Goal: Information Seeking & Learning: Learn about a topic

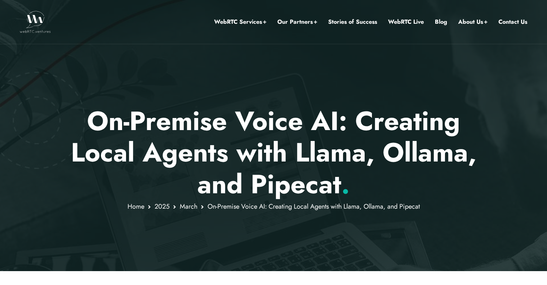
click at [73, 99] on div at bounding box center [273, 135] width 547 height 271
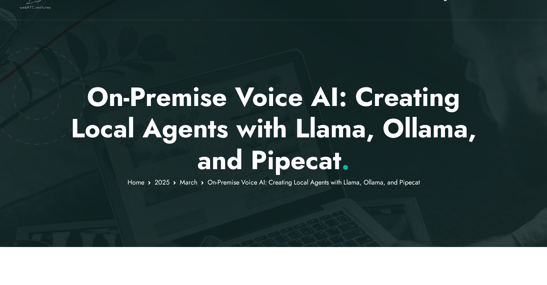
scroll to position [26, 0]
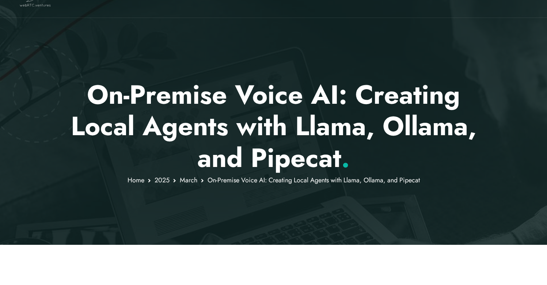
click at [78, 91] on p "On-Premise Voice AI: Creating Local Agents with Llama, Ollama, and Pipecat ." at bounding box center [274, 126] width 428 height 95
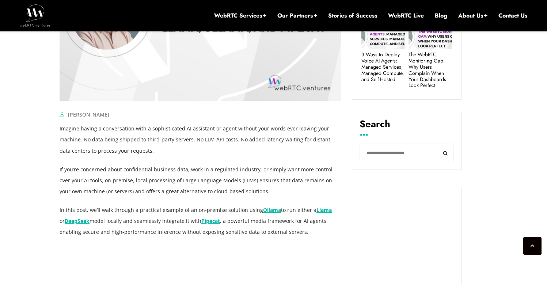
scroll to position [446, 0]
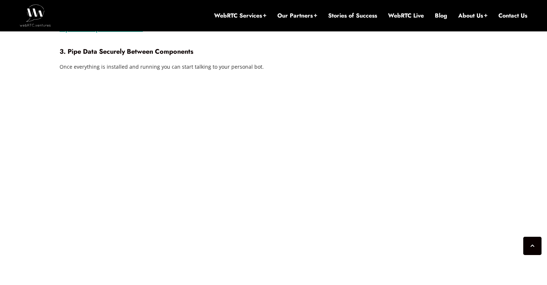
scroll to position [1144, 0]
click at [43, 71] on div "[DATE] [PERSON_NAME] Comments Off on On-Premise Voice AI: Creating Local Agents…" at bounding box center [273, 261] width 547 height 2159
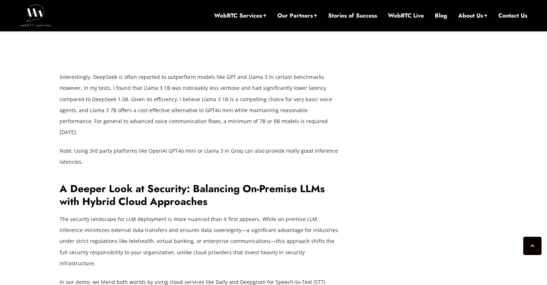
scroll to position [1457, 0]
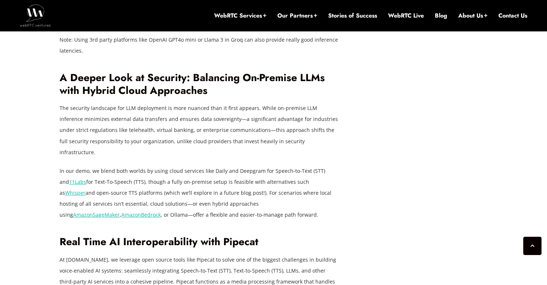
scroll to position [1533, 0]
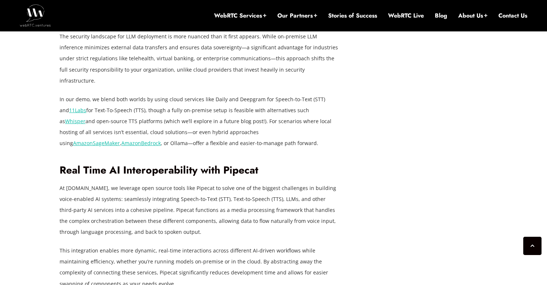
scroll to position [1604, 0]
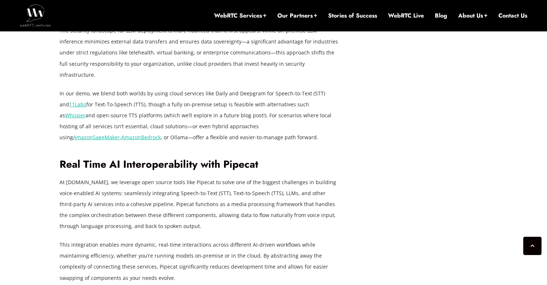
click at [202, 177] on p "At [DOMAIN_NAME], we leverage open source tools like Pipecat to solve one of th…" at bounding box center [200, 204] width 281 height 55
copy p "Pipecat"
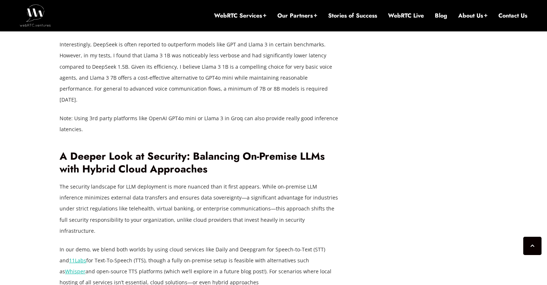
scroll to position [1442, 0]
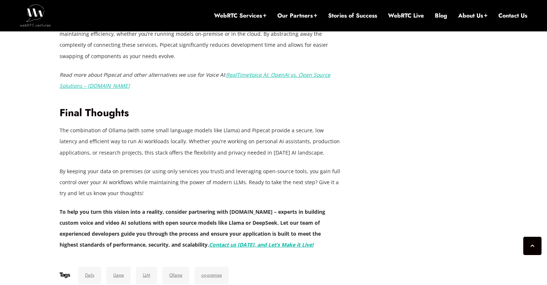
scroll to position [1827, 0]
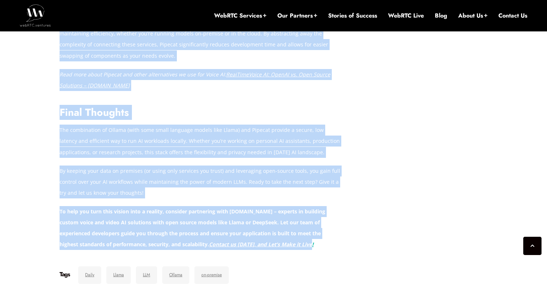
drag, startPoint x: 346, startPoint y: 236, endPoint x: 53, endPoint y: 100, distance: 323.1
drag, startPoint x: 59, startPoint y: 92, endPoint x: 335, endPoint y: 242, distance: 314.3
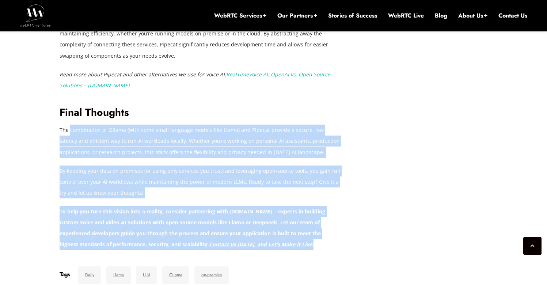
drag, startPoint x: 342, startPoint y: 240, endPoint x: 96, endPoint y: 126, distance: 270.8
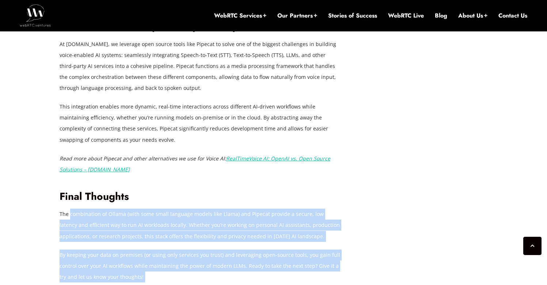
scroll to position [1704, 0]
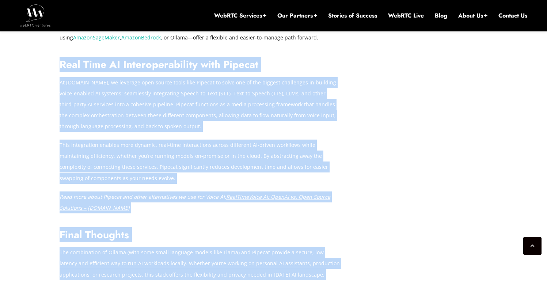
click at [61, 59] on h2 "Real Time AI Interoperability with Pipecat" at bounding box center [200, 64] width 281 height 13
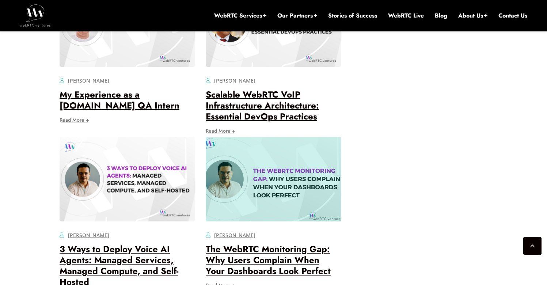
scroll to position [2237, 0]
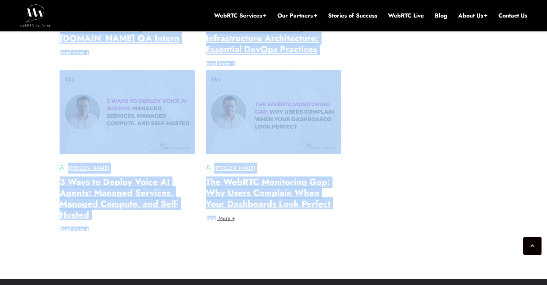
drag, startPoint x: 58, startPoint y: 57, endPoint x: 343, endPoint y: 206, distance: 321.4
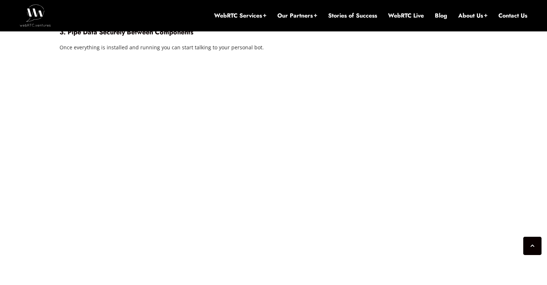
scroll to position [1135, 0]
